Goal: Navigation & Orientation: Find specific page/section

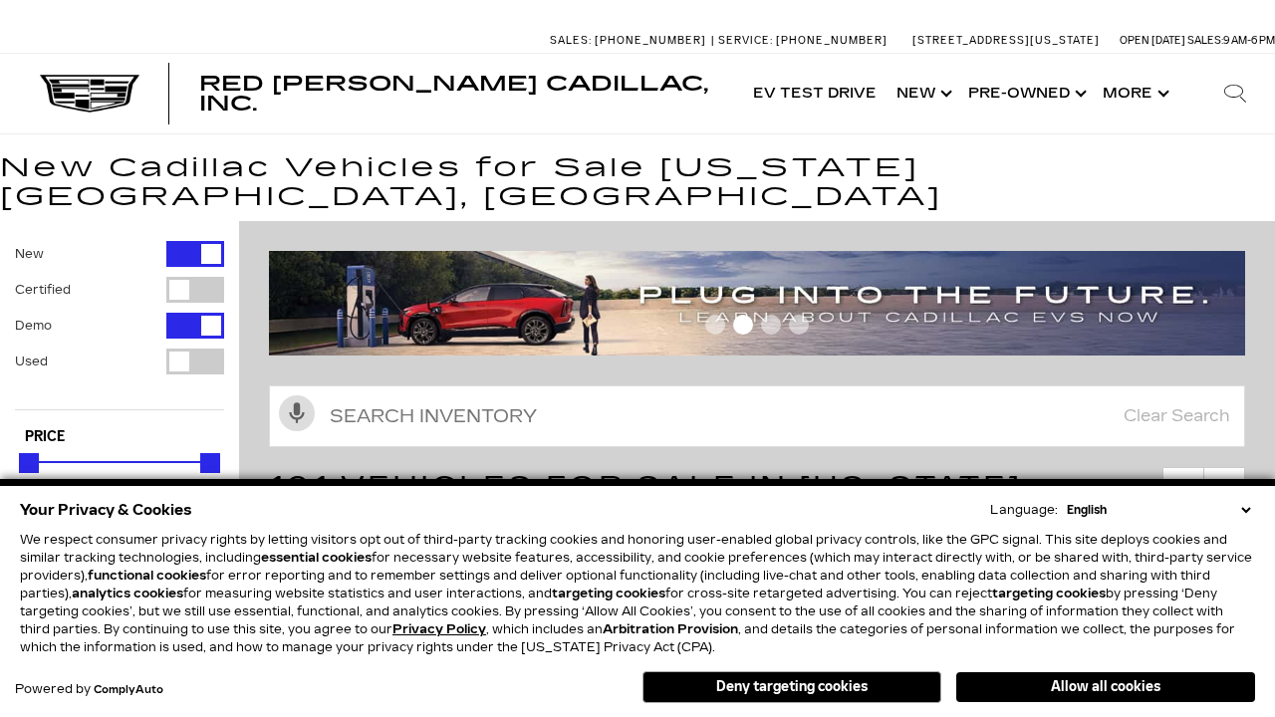
scroll to position [1082, 0]
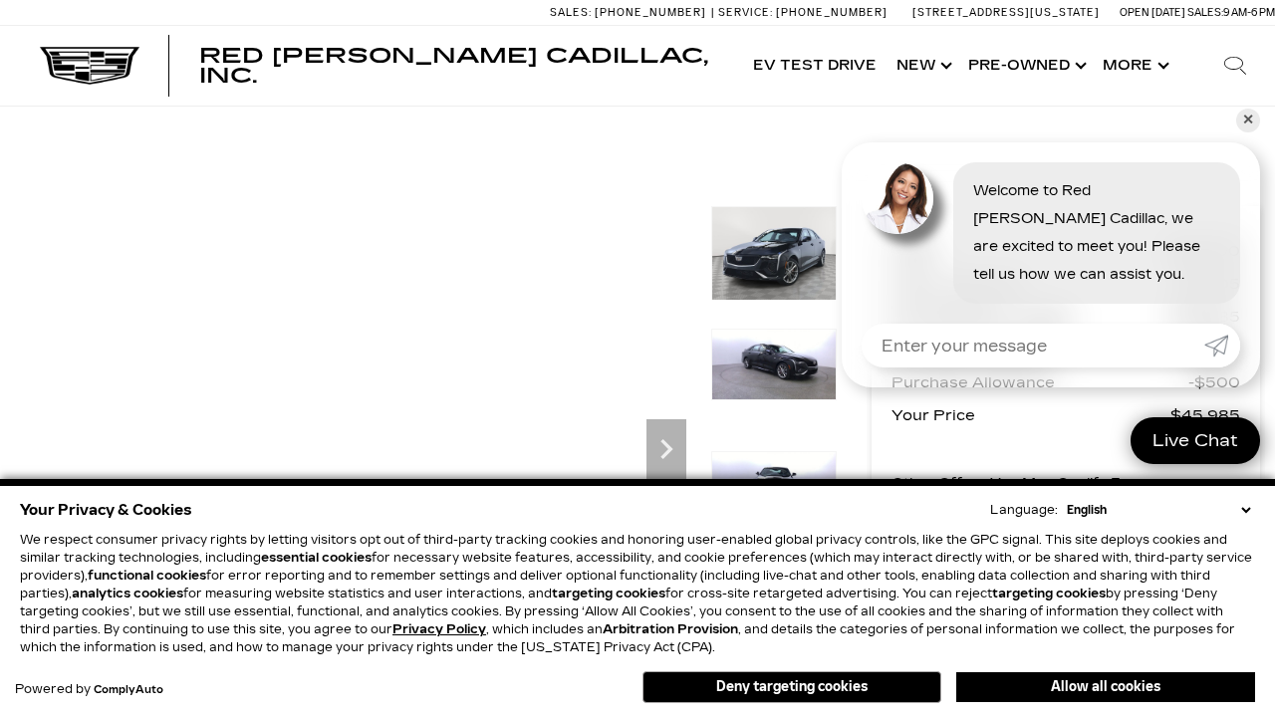
scroll to position [976, 0]
